Goal: Task Accomplishment & Management: Manage account settings

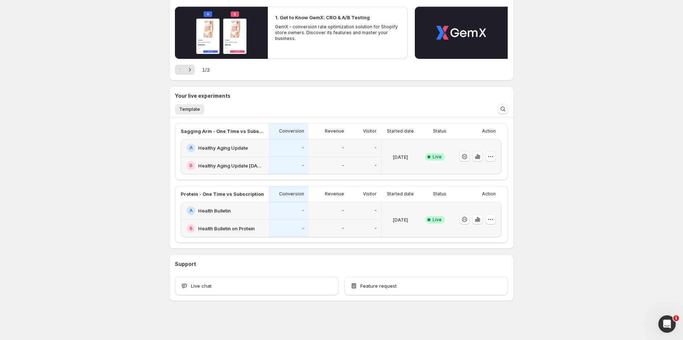
click at [148, 123] on div "Welcome to GemX , [PERSON_NAME] Info Free trial on Content Testing plan (7 days…" at bounding box center [341, 130] width 683 height 419
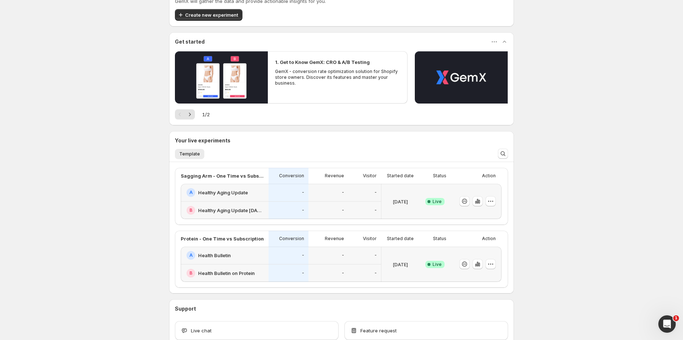
scroll to position [79, 0]
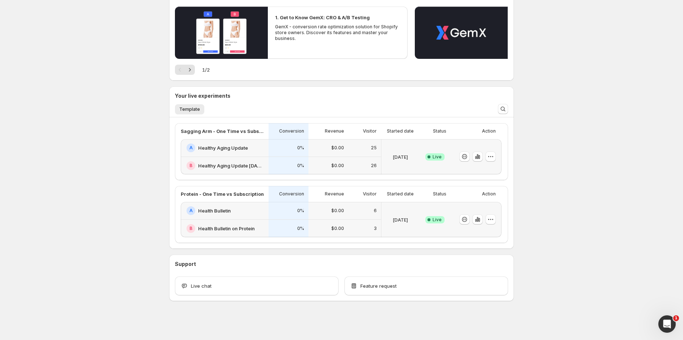
click at [265, 154] on div "A Healthy Aging Update" at bounding box center [225, 148] width 88 height 18
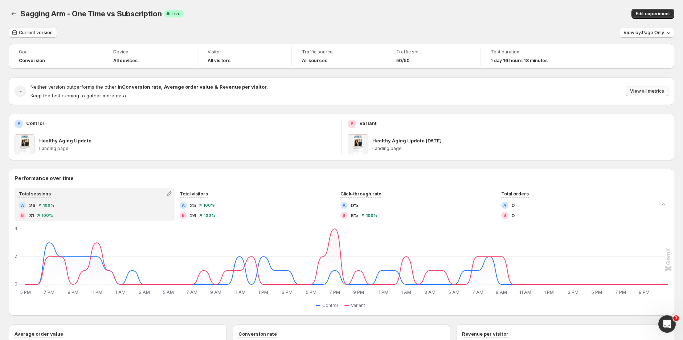
click at [649, 91] on span "View all metrics" at bounding box center [647, 91] width 34 height 6
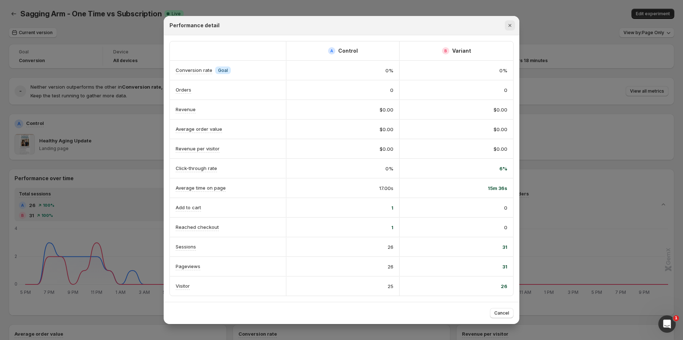
click at [511, 24] on icon "Close" at bounding box center [509, 25] width 3 height 3
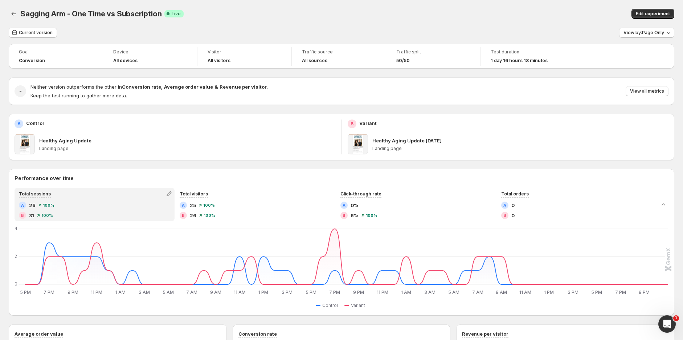
click at [313, 1] on div "Sagging Arm - One Time vs Subscription. This page is ready Sagging Arm - One Ti…" at bounding box center [342, 14] width 666 height 28
click at [11, 16] on icon "Back" at bounding box center [13, 13] width 7 height 7
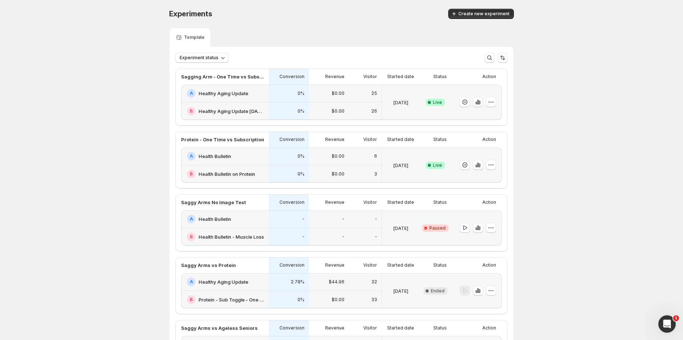
click at [240, 162] on div "A Health Bulletin" at bounding box center [225, 156] width 88 height 18
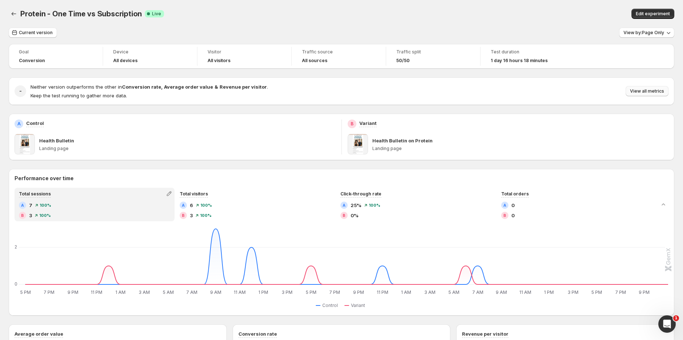
click at [648, 91] on span "View all metrics" at bounding box center [647, 91] width 34 height 6
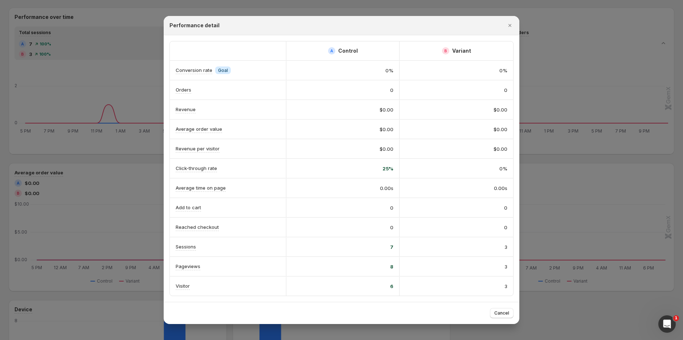
scroll to position [40, 0]
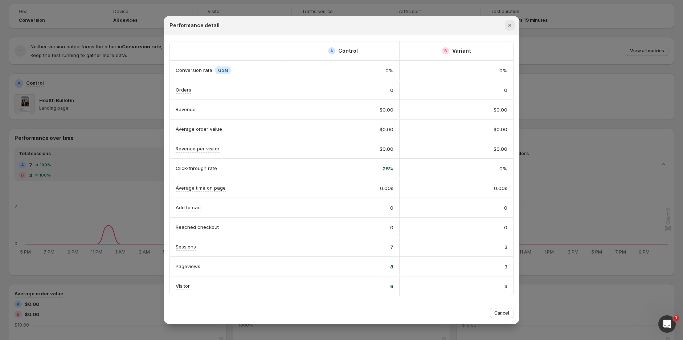
click at [509, 23] on icon "Close" at bounding box center [509, 25] width 7 height 7
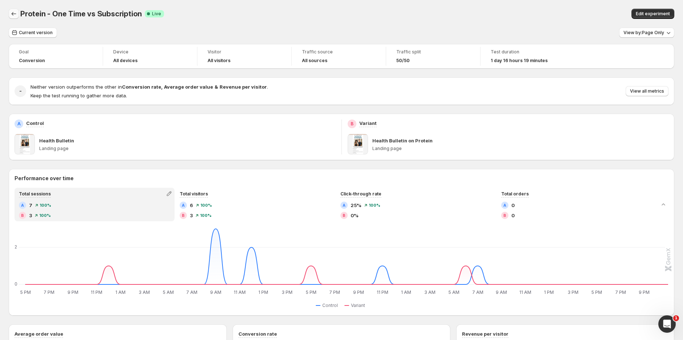
click at [10, 15] on icon "Back" at bounding box center [13, 13] width 7 height 7
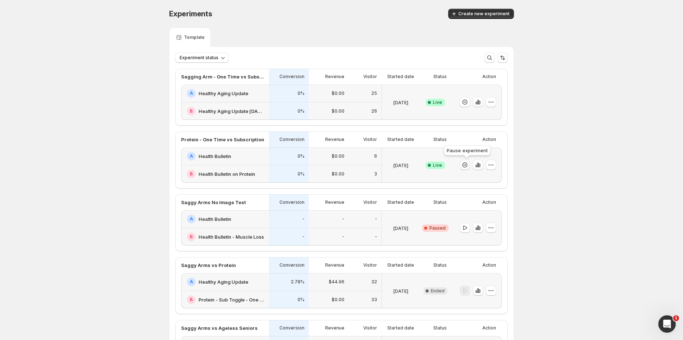
click at [466, 164] on icon "button" at bounding box center [464, 164] width 7 height 7
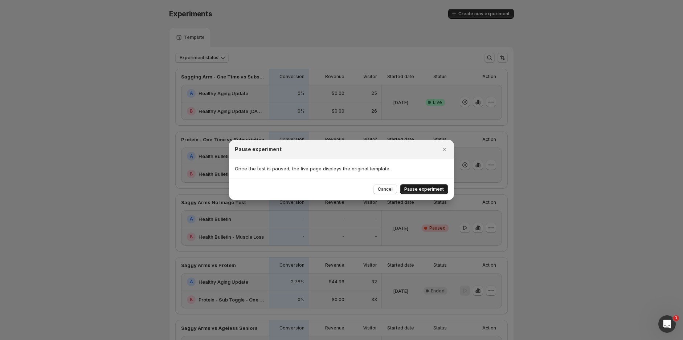
click at [418, 191] on span "Pause experiment" at bounding box center [424, 189] width 40 height 6
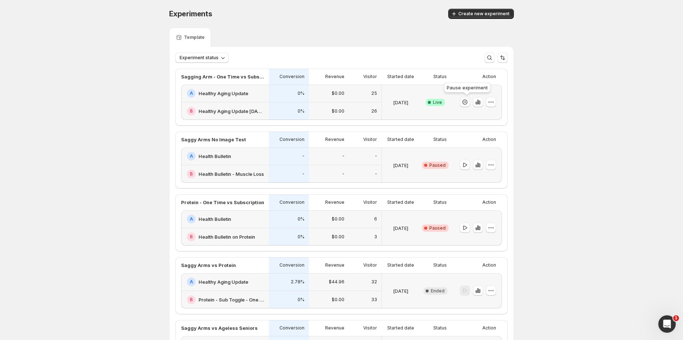
click at [467, 101] on icon "button" at bounding box center [464, 101] width 7 height 7
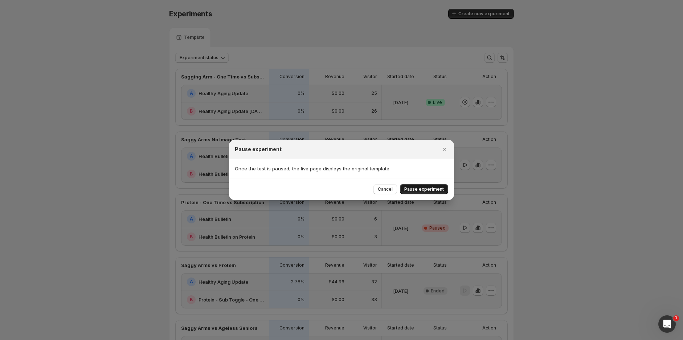
click at [423, 187] on span "Pause experiment" at bounding box center [424, 189] width 40 height 6
